Goal: Information Seeking & Learning: Learn about a topic

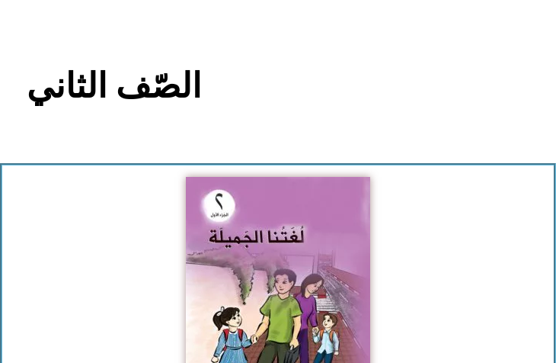
scroll to position [211, 0]
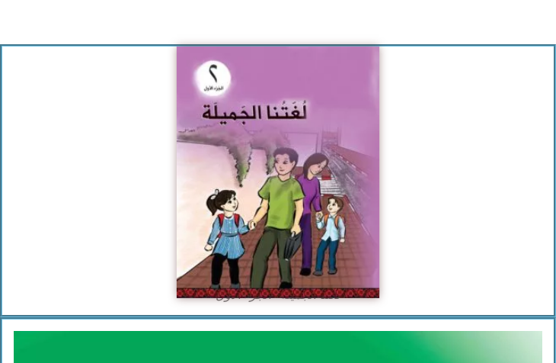
click at [235, 194] on img at bounding box center [278, 172] width 203 height 252
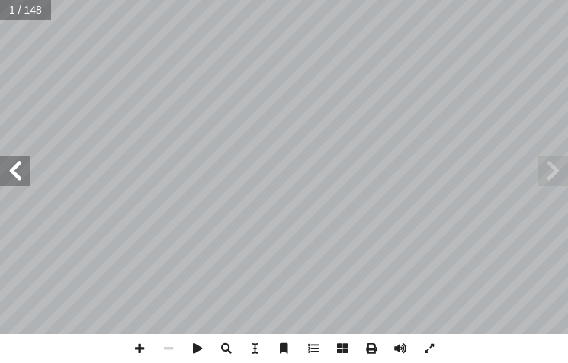
click at [9, 163] on span at bounding box center [15, 171] width 30 height 30
click at [24, 175] on span at bounding box center [15, 171] width 30 height 30
click at [18, 178] on span at bounding box center [15, 171] width 30 height 30
click at [18, 176] on span at bounding box center [15, 171] width 30 height 30
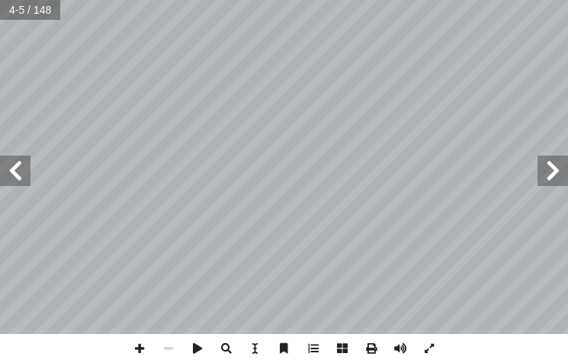
click at [18, 175] on span at bounding box center [15, 171] width 30 height 30
click at [12, 174] on span at bounding box center [15, 171] width 30 height 30
click at [0, 103] on html "الصفحة الرئيسية الصف الأول الصف الثاني الصف الثالث الصف الرابع الصف الخامس الصف…" at bounding box center [284, 51] width 568 height 103
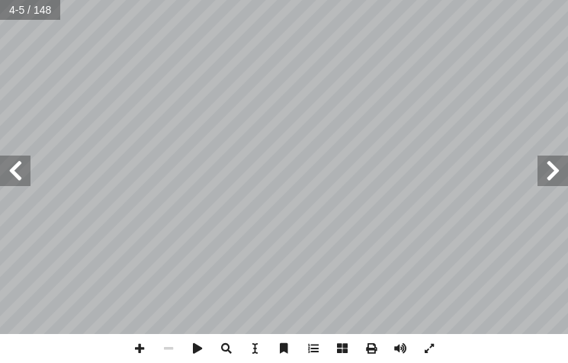
click at [2, 165] on span at bounding box center [15, 171] width 30 height 30
drag, startPoint x: 2, startPoint y: 165, endPoint x: 8, endPoint y: 175, distance: 11.6
click at [7, 176] on span at bounding box center [15, 171] width 30 height 30
click at [8, 175] on span at bounding box center [15, 171] width 30 height 30
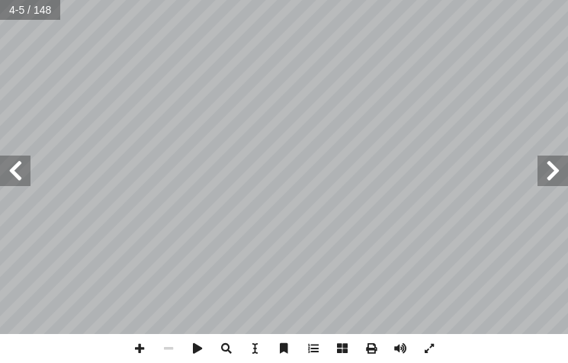
click at [8, 175] on span at bounding box center [15, 171] width 30 height 30
click at [12, 176] on span at bounding box center [15, 171] width 30 height 30
click at [7, 175] on span at bounding box center [15, 171] width 30 height 30
drag, startPoint x: 7, startPoint y: 175, endPoint x: 14, endPoint y: 175, distance: 7.7
click at [11, 175] on span at bounding box center [15, 171] width 30 height 30
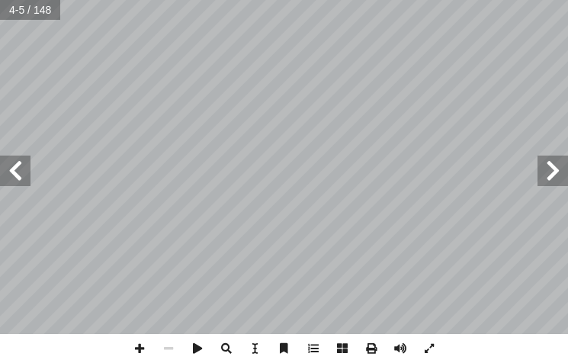
click at [14, 175] on span at bounding box center [15, 171] width 30 height 30
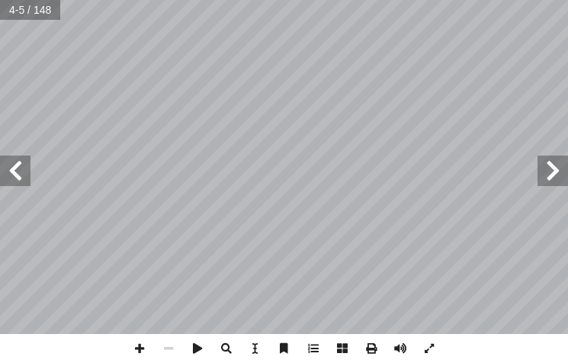
click at [14, 175] on span at bounding box center [15, 171] width 30 height 30
click at [1, 167] on span at bounding box center [15, 171] width 30 height 30
click at [18, 166] on span at bounding box center [15, 171] width 30 height 30
click at [21, 172] on span at bounding box center [15, 171] width 30 height 30
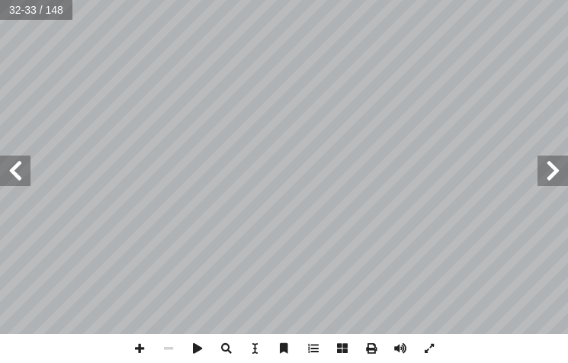
click at [17, 178] on span at bounding box center [15, 171] width 30 height 30
click at [134, 346] on span at bounding box center [139, 348] width 29 height 29
click at [19, 160] on span at bounding box center [15, 171] width 30 height 30
click at [22, 160] on span at bounding box center [15, 171] width 30 height 30
click at [170, 342] on span at bounding box center [168, 348] width 29 height 29
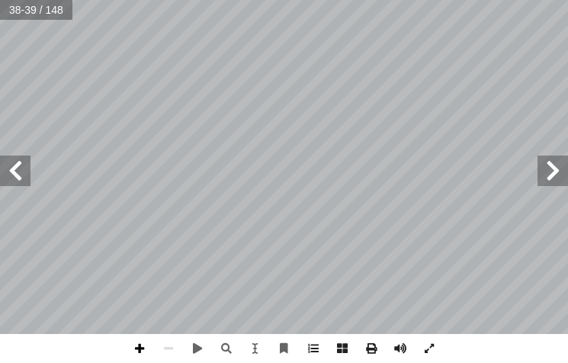
click at [151, 342] on span at bounding box center [139, 348] width 29 height 29
